Goal: Task Accomplishment & Management: Use online tool/utility

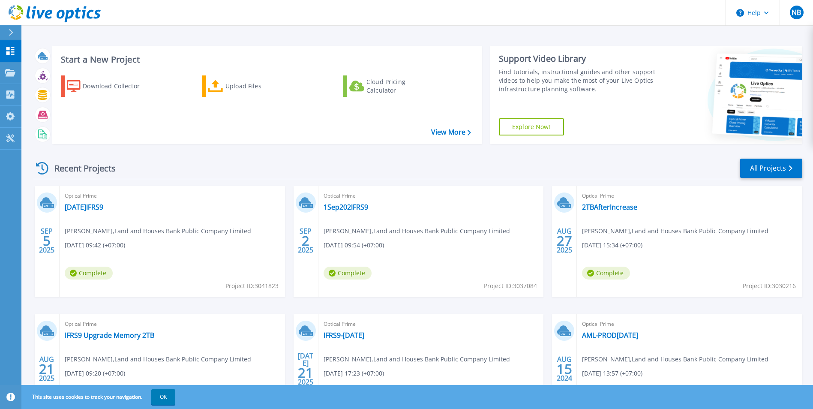
click at [231, 140] on div "Start a New Project Download Collector Upload Files Cloud Pricing Calculator Vi…" at bounding box center [266, 95] width 429 height 98
click at [15, 78] on link "Projects Projects" at bounding box center [10, 73] width 21 height 22
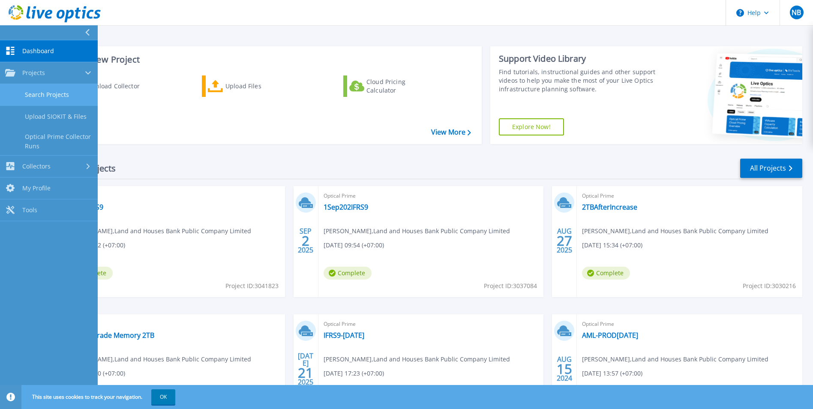
click at [38, 92] on link "Search Projects" at bounding box center [49, 95] width 98 height 22
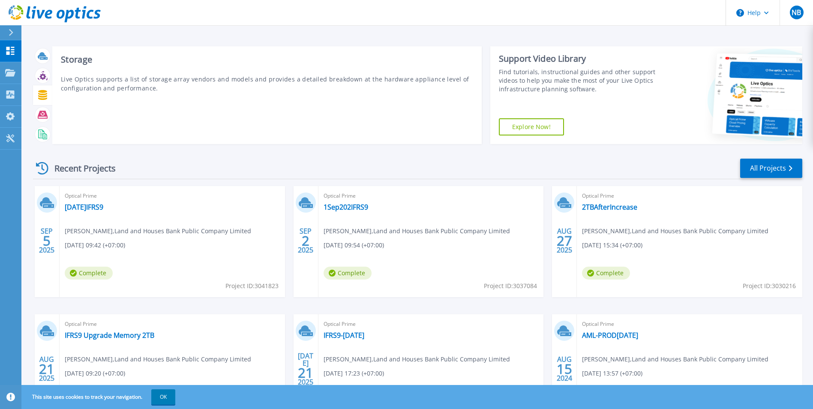
click at [46, 96] on icon at bounding box center [43, 95] width 10 height 10
click at [42, 97] on icon at bounding box center [42, 95] width 9 height 10
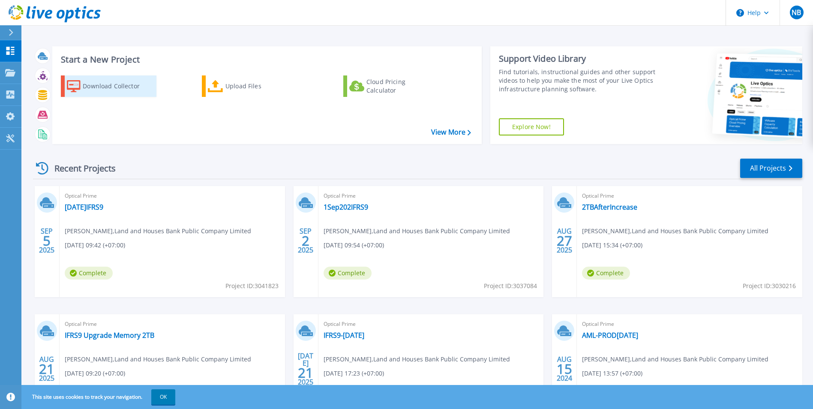
click at [99, 90] on div "Download Collector" at bounding box center [117, 86] width 69 height 17
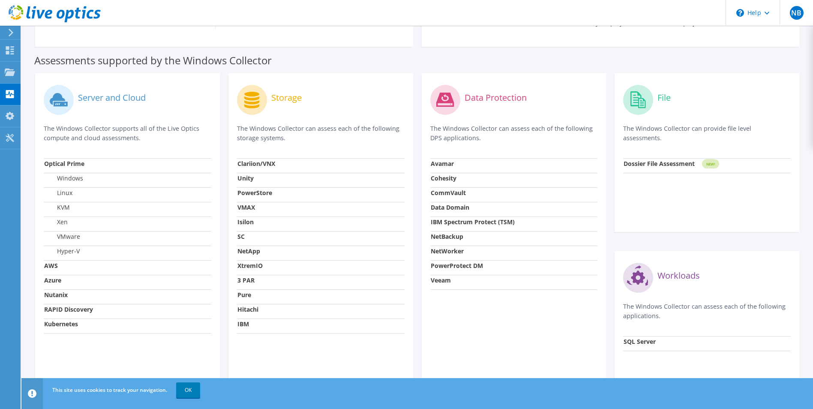
scroll to position [214, 0]
click at [248, 282] on strong "3 PAR" at bounding box center [245, 279] width 17 height 8
click at [258, 96] on icon at bounding box center [251, 99] width 15 height 17
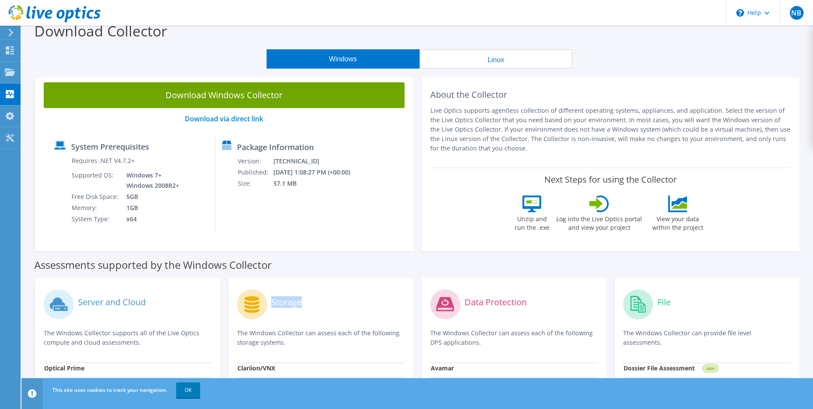
scroll to position [0, 0]
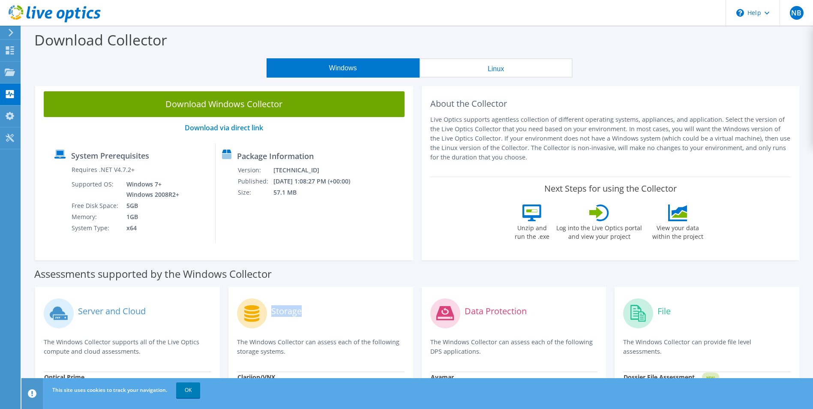
click at [468, 69] on button "Linux" at bounding box center [496, 67] width 153 height 19
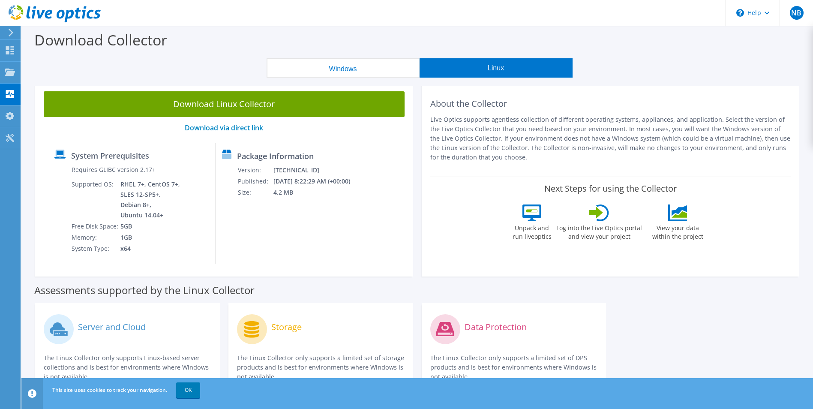
click at [338, 68] on button "Windows" at bounding box center [343, 67] width 153 height 19
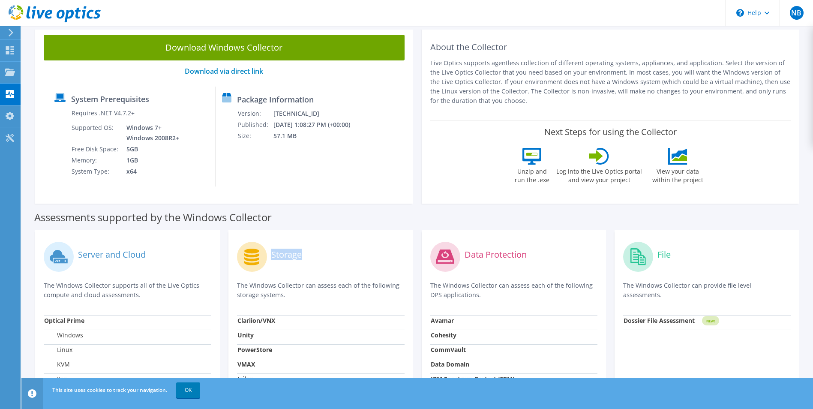
scroll to position [1, 0]
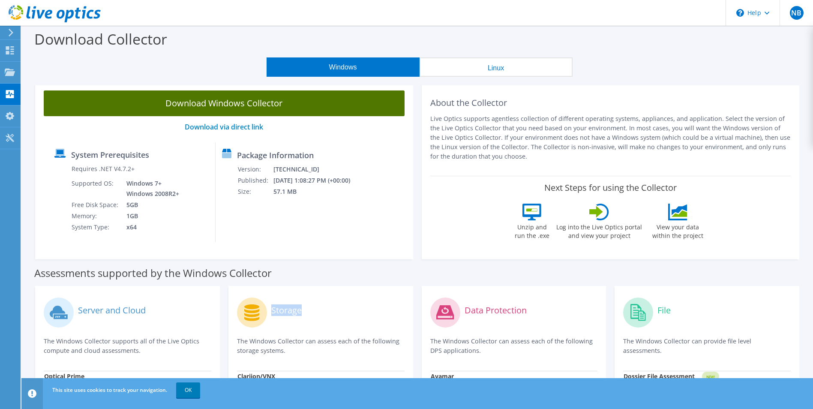
click at [257, 106] on link "Download Windows Collector" at bounding box center [224, 103] width 361 height 26
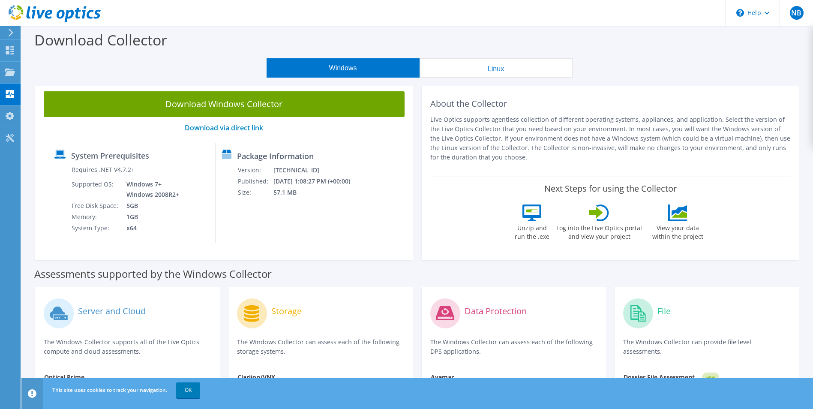
click at [12, 33] on icon at bounding box center [11, 33] width 6 height 8
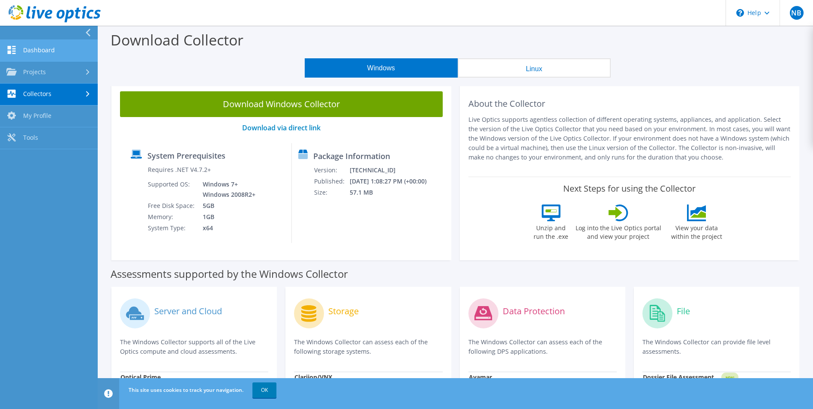
click at [45, 49] on link "Dashboard" at bounding box center [49, 51] width 98 height 22
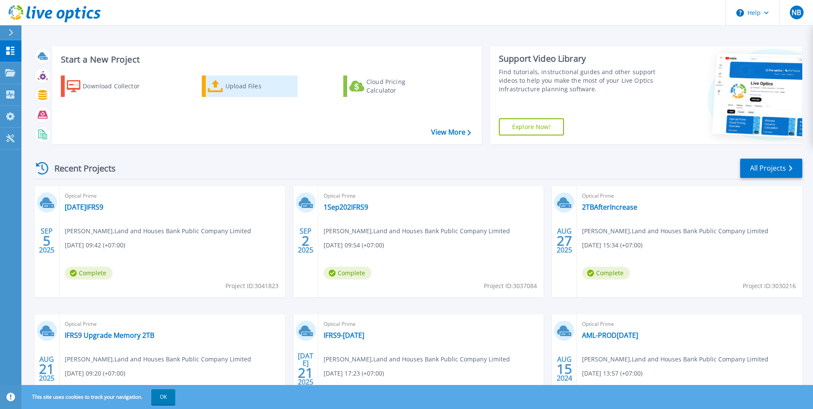
click at [222, 94] on link "Upload Files" at bounding box center [250, 85] width 96 height 21
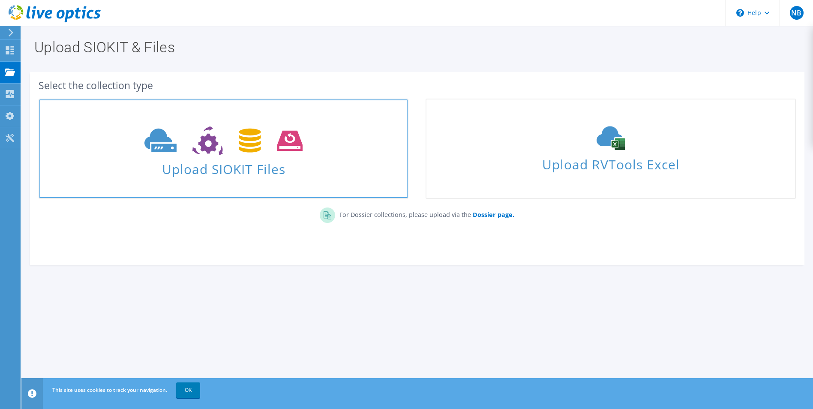
click at [235, 174] on span "Upload SIOKIT Files" at bounding box center [223, 166] width 368 height 18
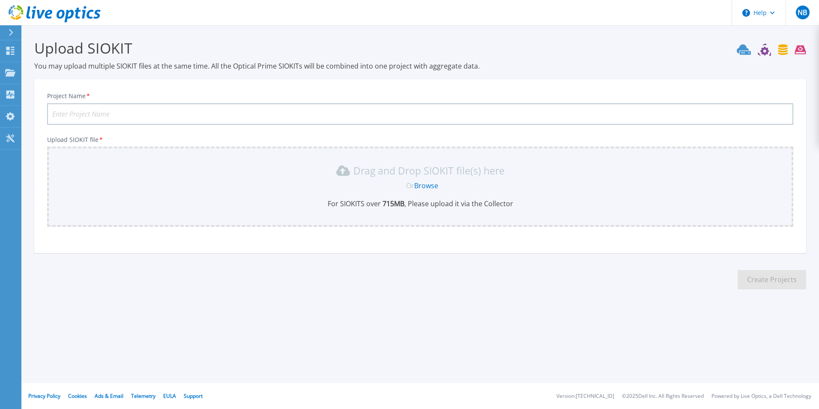
click at [177, 115] on input "Project Name *" at bounding box center [420, 113] width 747 height 21
type input "T"
type input "Test HPE"
click at [422, 187] on link "Browse" at bounding box center [426, 185] width 24 height 9
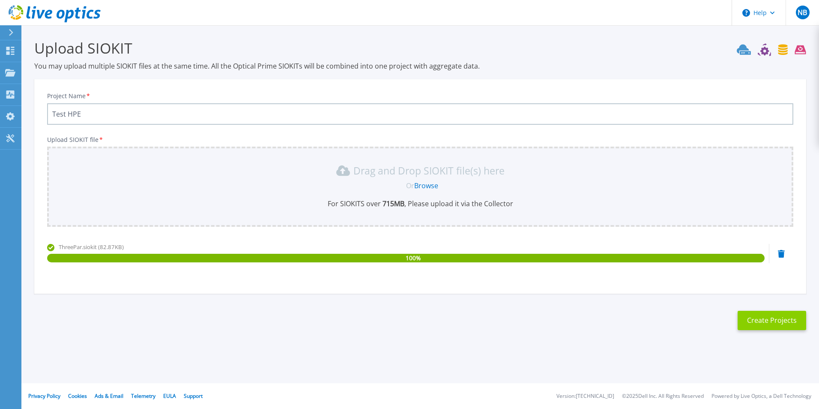
click at [761, 327] on button "Create Projects" at bounding box center [772, 320] width 69 height 19
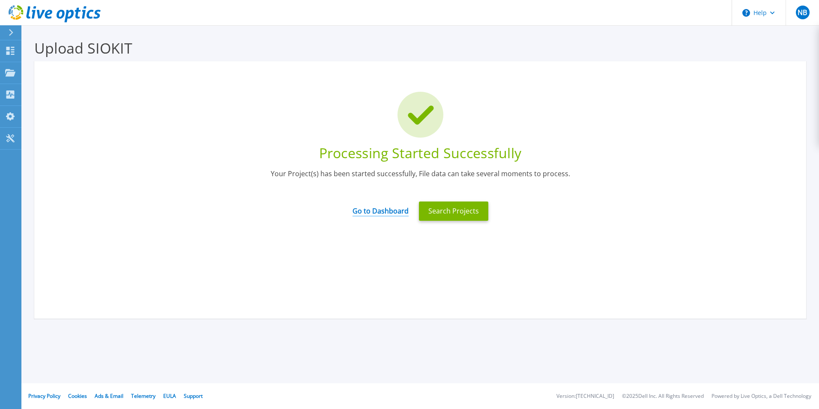
click at [390, 211] on link "Go to Dashboard" at bounding box center [381, 208] width 56 height 17
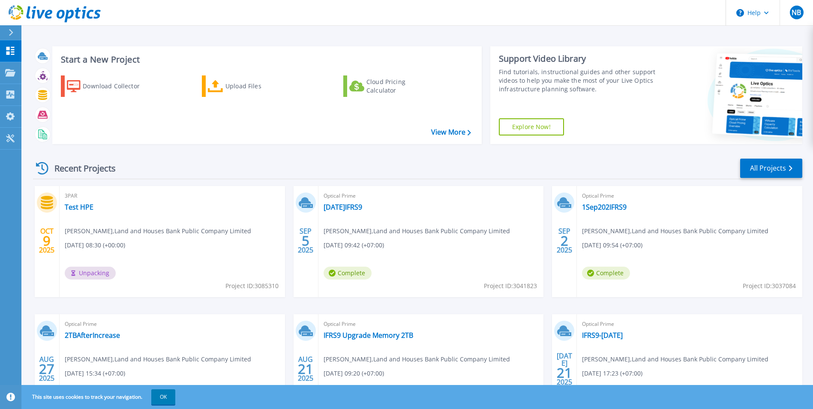
click at [166, 212] on div "3PAR Test HPE Nitikorn Boonprasert , Land and Houses Bank Public Company Limite…" at bounding box center [172, 241] width 225 height 111
click at [114, 245] on span "[DATE] 08:30 (+00:00)" at bounding box center [95, 244] width 60 height 9
click at [76, 203] on link "Test HPE" at bounding box center [79, 207] width 29 height 9
click at [209, 264] on div "3PAR Test HPE Nitikorn Boonprasert , Land and Houses Bank Public Company Limite…" at bounding box center [172, 241] width 225 height 111
click at [47, 49] on p "Dashboard" at bounding box center [38, 51] width 32 height 22
